Goal: Entertainment & Leisure: Consume media (video, audio)

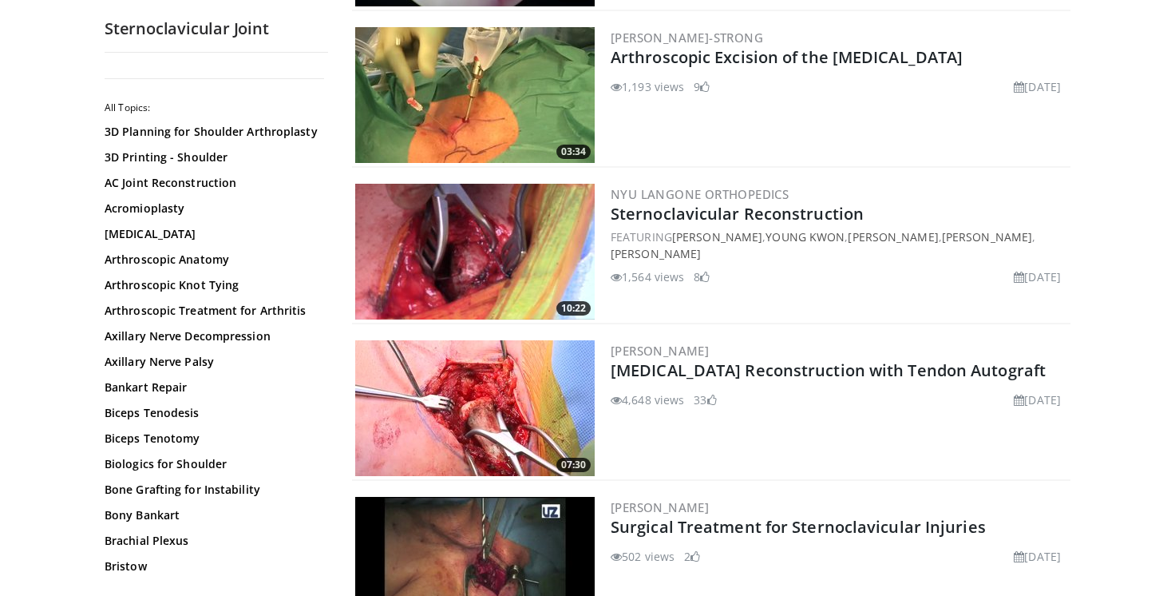
scroll to position [3284, 0]
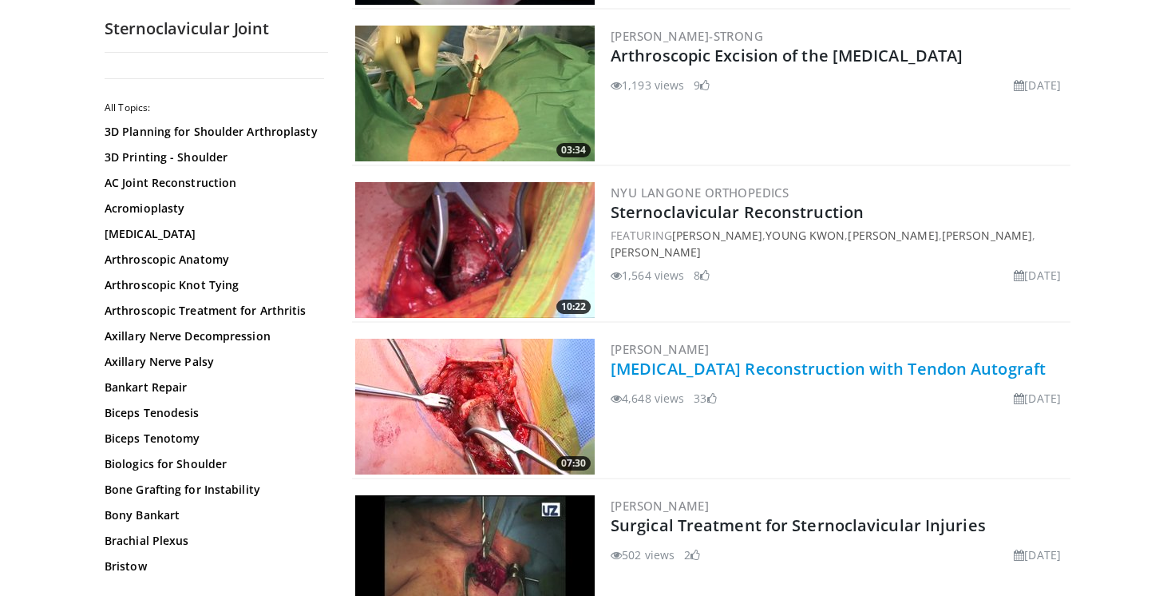
click at [687, 369] on link "[MEDICAL_DATA] Reconstruction with Tendon Autograft" at bounding box center [828, 369] width 435 height 22
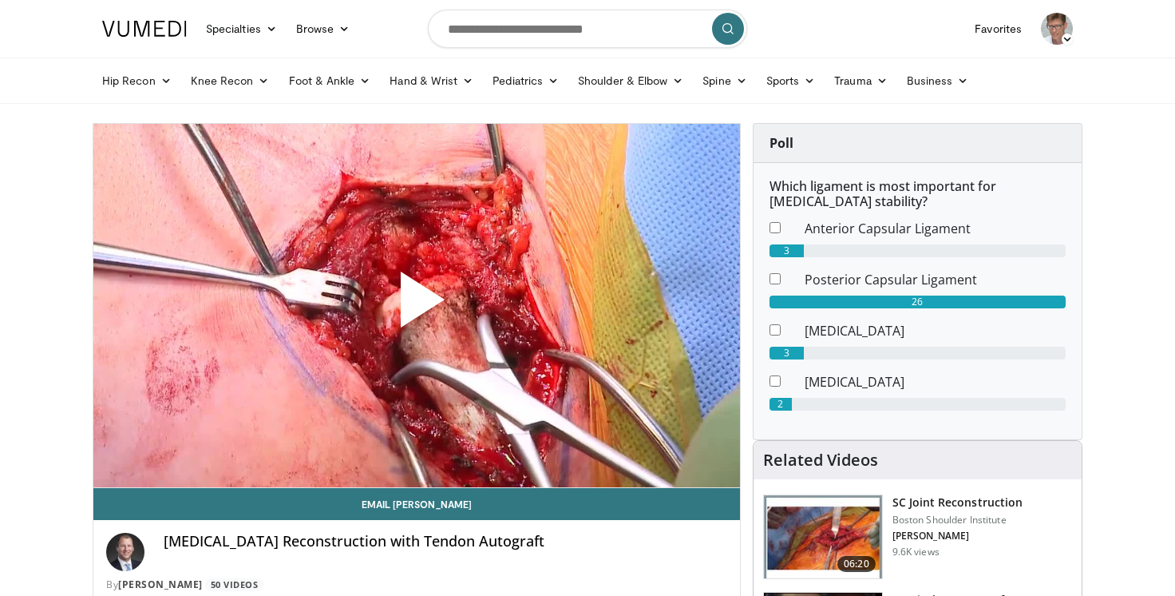
click at [417, 306] on span "Video Player" at bounding box center [417, 306] width 0 height 0
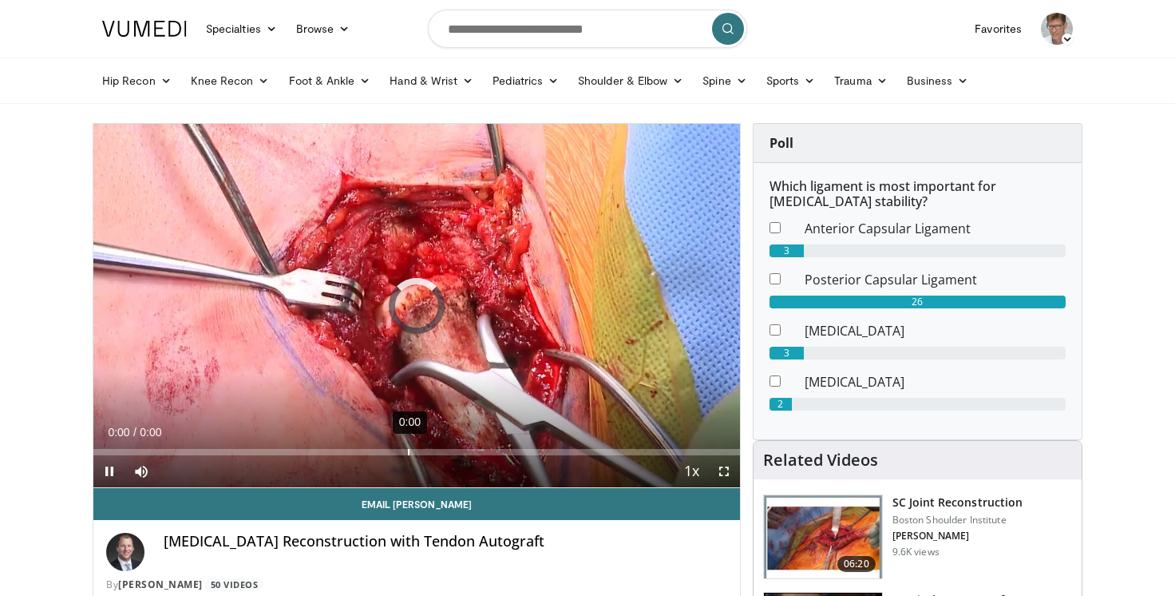
click at [408, 449] on div "Loaded : 0.00% 0:00 0:00" at bounding box center [416, 447] width 647 height 15
click at [480, 454] on div "0:00" at bounding box center [480, 452] width 2 height 6
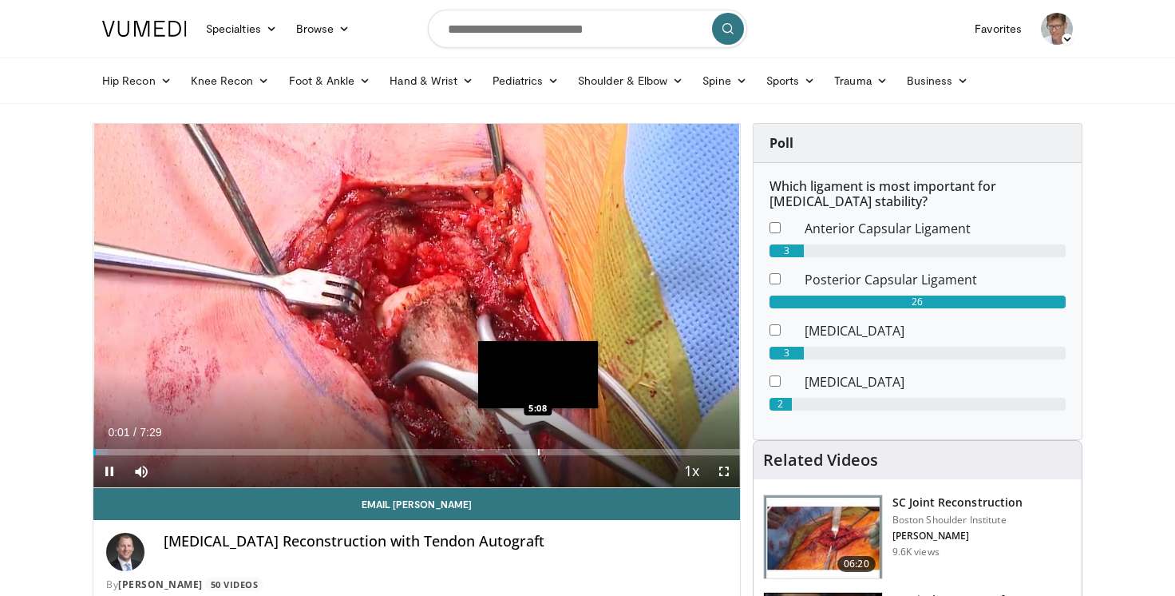
click at [538, 452] on div "Progress Bar" at bounding box center [539, 452] width 2 height 6
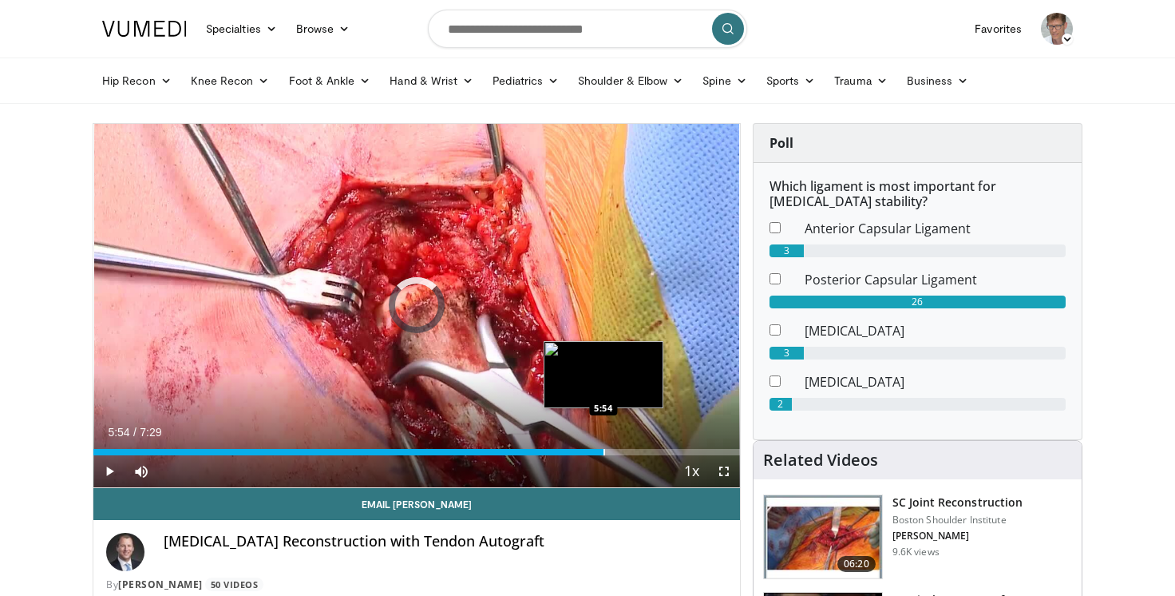
click at [604, 448] on div "Loaded : 0.00% 5:54 5:54" at bounding box center [416, 447] width 647 height 15
click at [632, 451] on div "Progress Bar" at bounding box center [633, 452] width 2 height 6
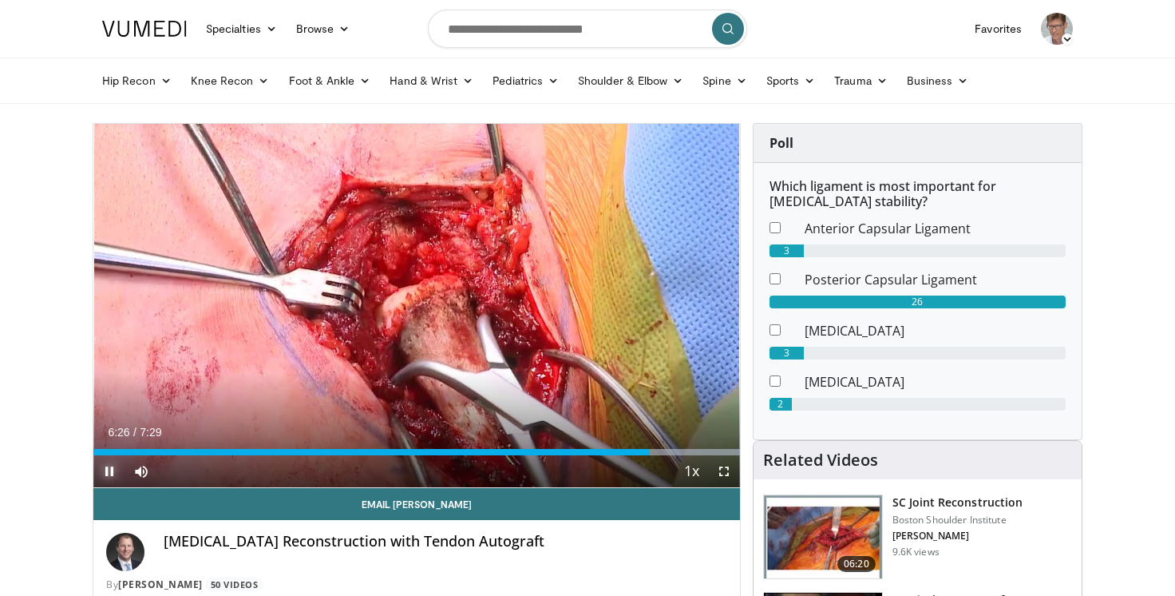
click at [111, 473] on span "Video Player" at bounding box center [109, 471] width 32 height 32
click at [109, 473] on span "Video Player" at bounding box center [109, 471] width 32 height 32
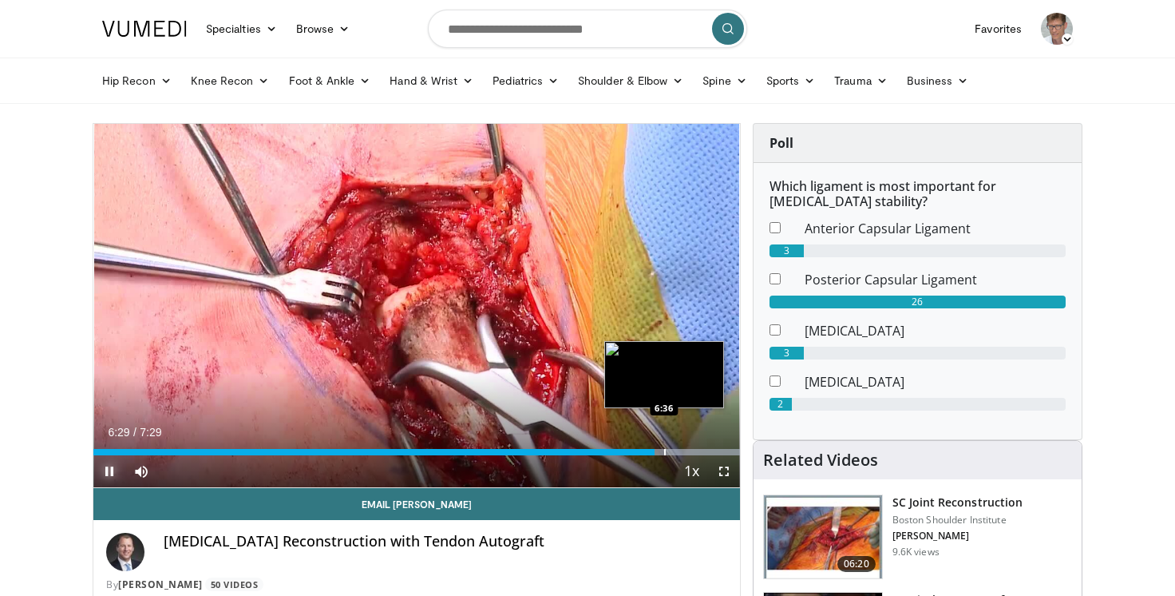
click at [664, 451] on div "Progress Bar" at bounding box center [665, 452] width 2 height 6
click at [693, 452] on div "Progress Bar" at bounding box center [683, 452] width 113 height 6
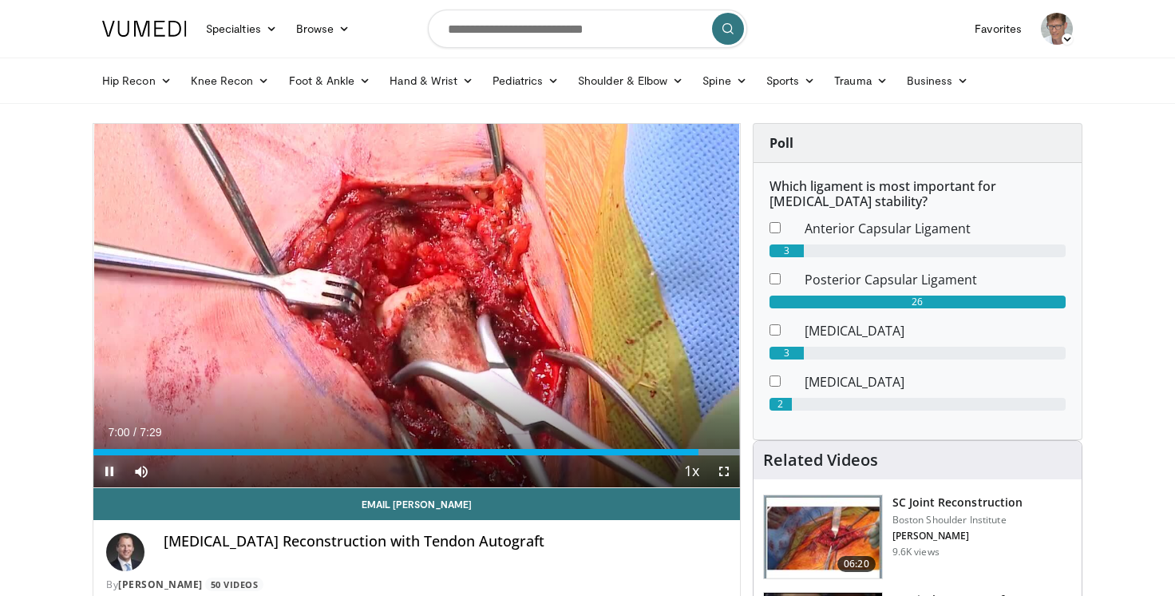
click at [108, 469] on span "Video Player" at bounding box center [109, 471] width 32 height 32
click at [111, 473] on span "Video Player" at bounding box center [109, 471] width 32 height 32
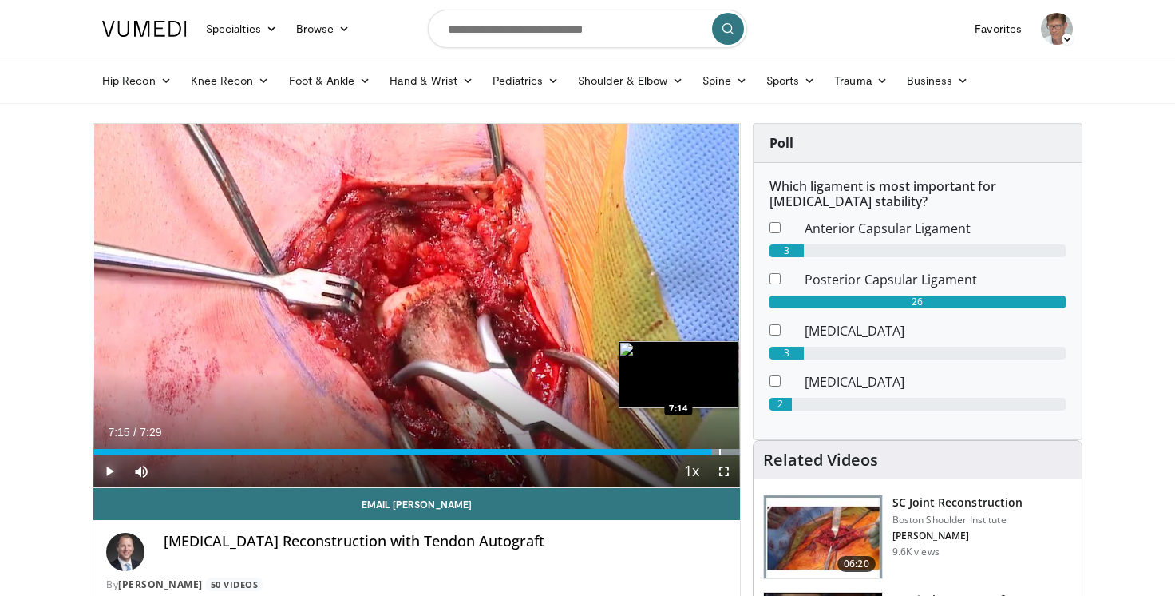
click at [720, 453] on div "Progress Bar" at bounding box center [720, 452] width 2 height 6
click at [729, 453] on div "Progress Bar" at bounding box center [730, 452] width 2 height 6
